Goal: Transaction & Acquisition: Purchase product/service

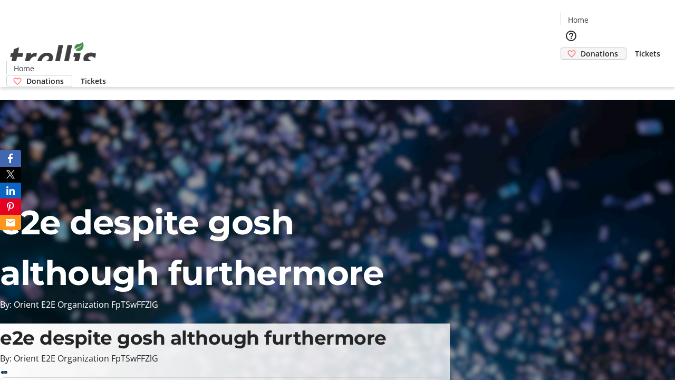
click at [581, 48] on span "Donations" at bounding box center [599, 53] width 37 height 11
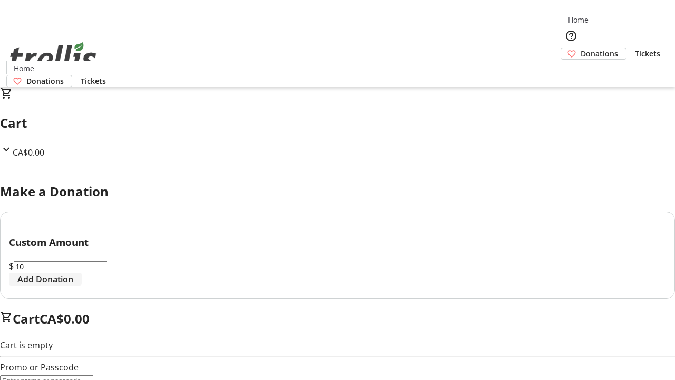
click at [73, 285] on span "Add Donation" at bounding box center [45, 279] width 56 height 13
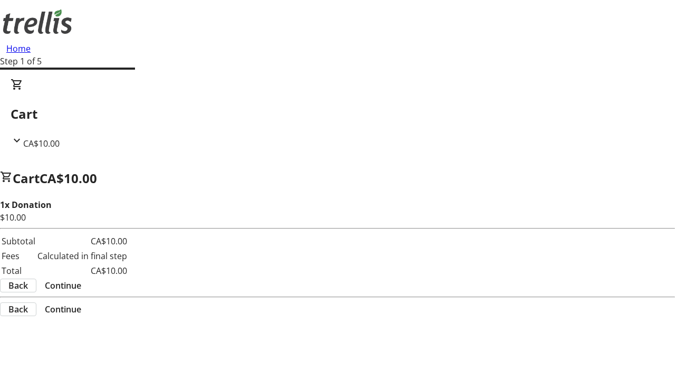
select select "CA"
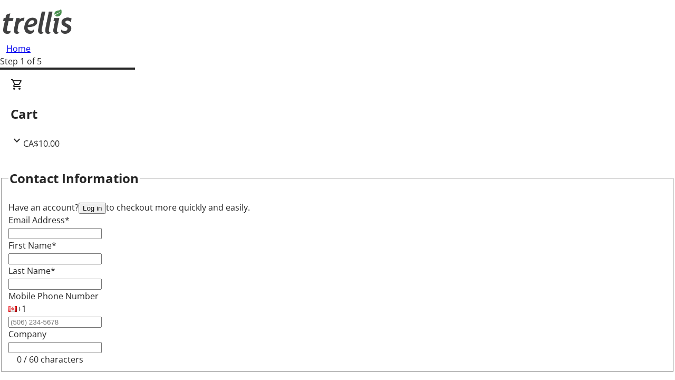
click at [106, 203] on button "Log in" at bounding box center [92, 208] width 27 height 11
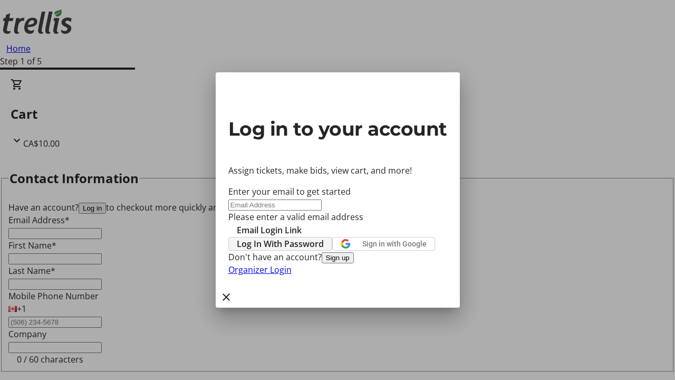
click at [324, 237] on span "Log In With Password" at bounding box center [280, 243] width 87 height 13
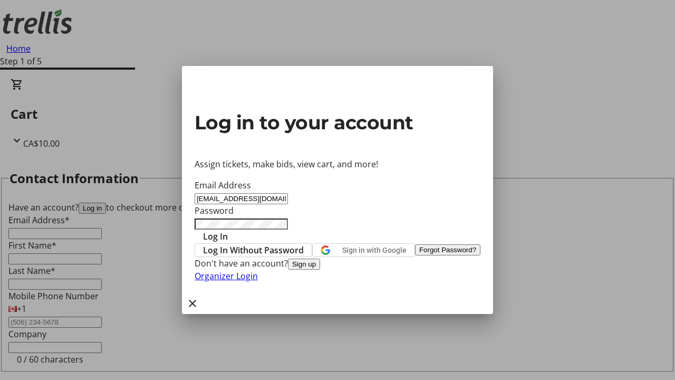
type input "[EMAIL_ADDRESS][DOMAIN_NAME]"
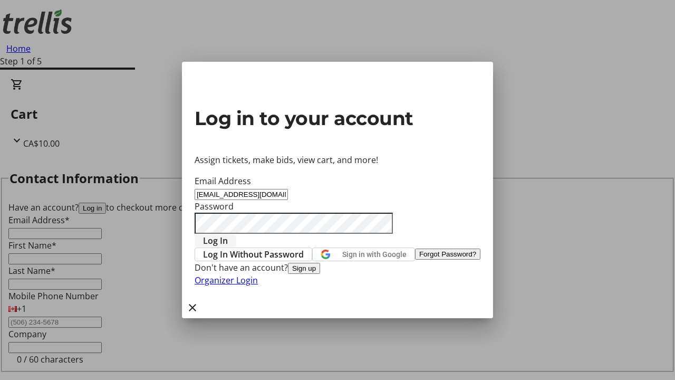
click at [228, 234] on span "Log In" at bounding box center [215, 240] width 25 height 13
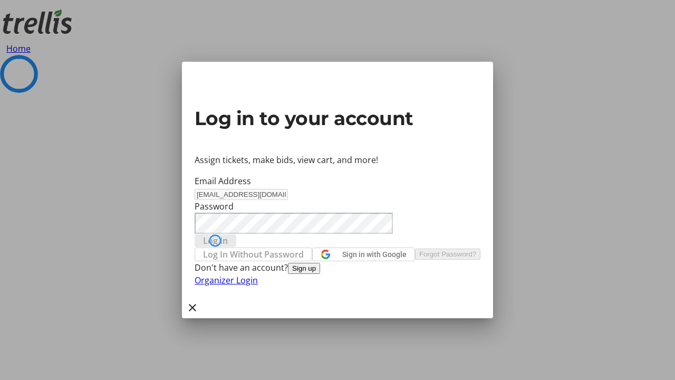
select select "CA"
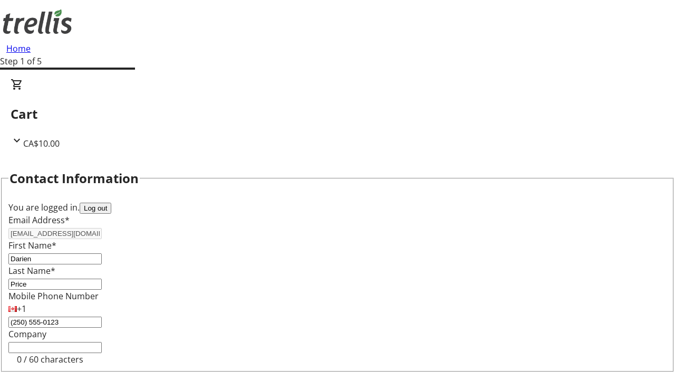
select select "CA"
select select "BC"
type input "Kelowna"
type input "V1Y 0C2"
